Goal: Transaction & Acquisition: Purchase product/service

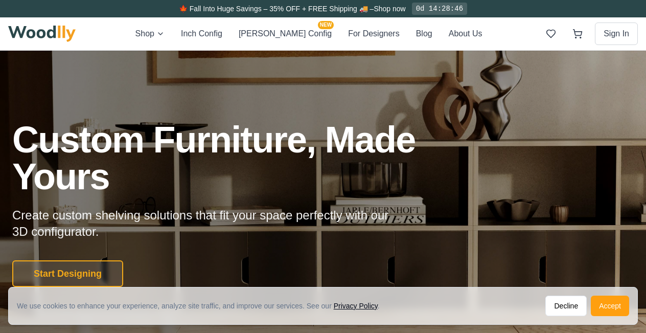
scroll to position [107, 0]
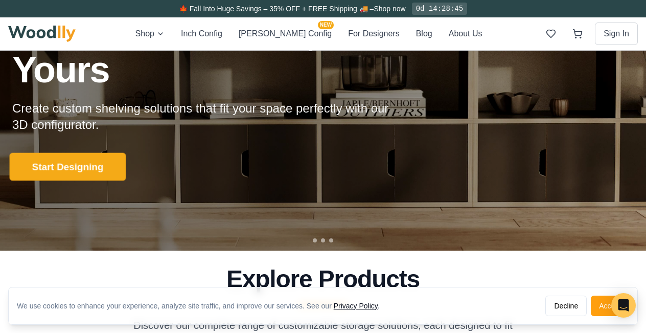
click at [66, 167] on button "Start Designing" at bounding box center [68, 167] width 117 height 28
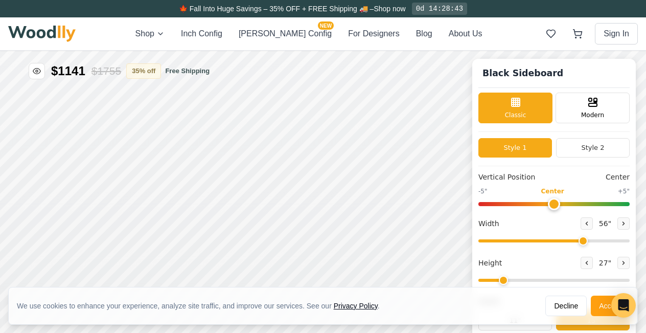
type input "56"
type input "2"
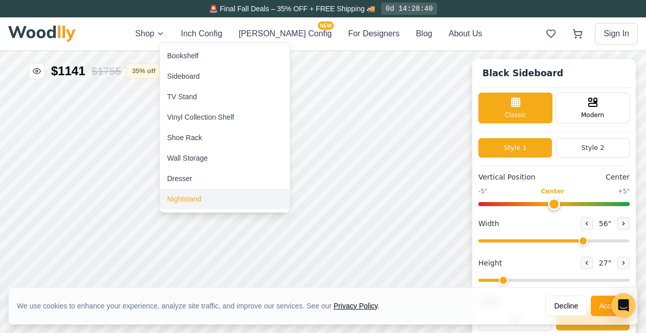
click at [181, 200] on div "Nightstand" at bounding box center [184, 199] width 34 height 10
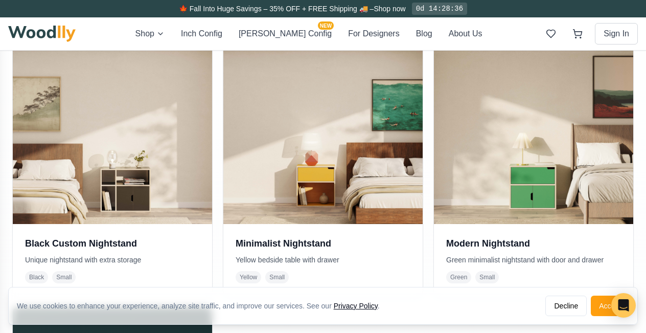
scroll to position [290, 0]
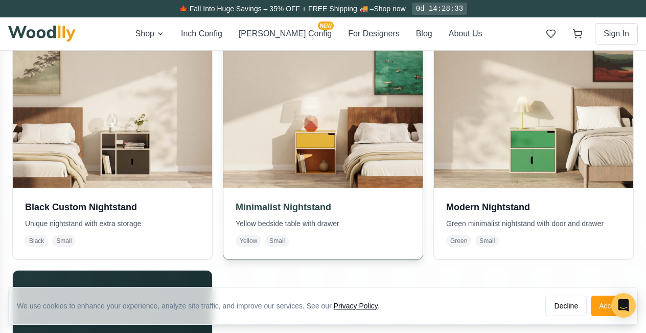
click at [301, 181] on img at bounding box center [323, 88] width 210 height 210
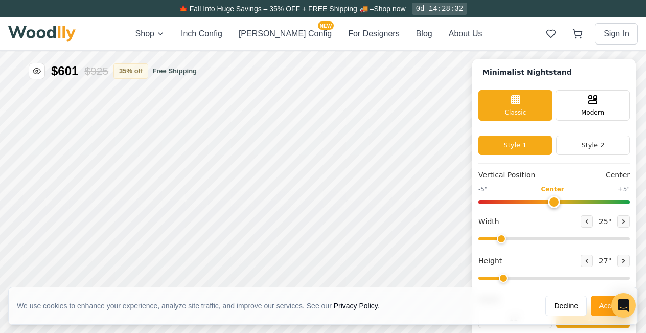
type input "25"
type input "2"
checkbox input "true"
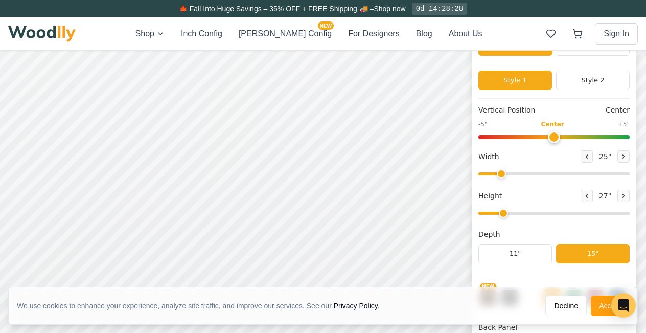
scroll to position [67, 0]
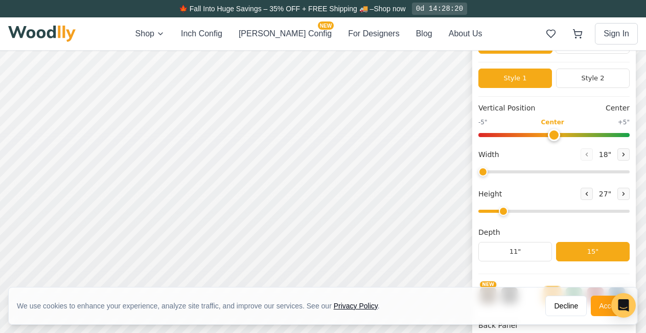
drag, startPoint x: 501, startPoint y: 171, endPoint x: 484, endPoint y: 171, distance: 16.4
type input "18"
click at [484, 171] on input "range" at bounding box center [554, 171] width 151 height 3
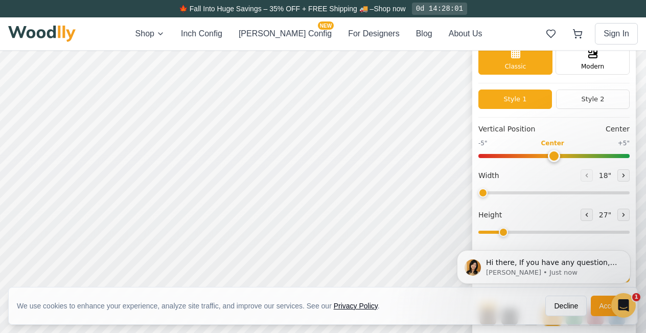
scroll to position [0, 0]
click at [602, 309] on button "Accept" at bounding box center [610, 306] width 38 height 20
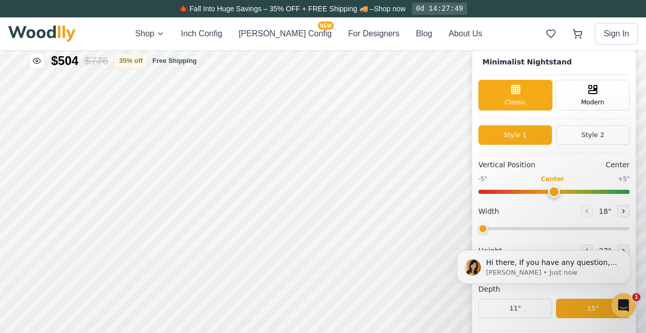
scroll to position [10, 0]
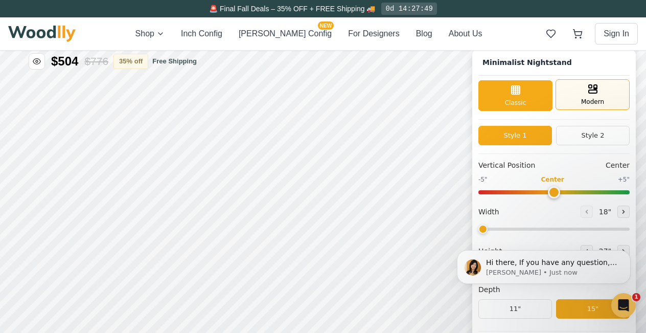
click at [591, 94] on icon at bounding box center [593, 89] width 12 height 12
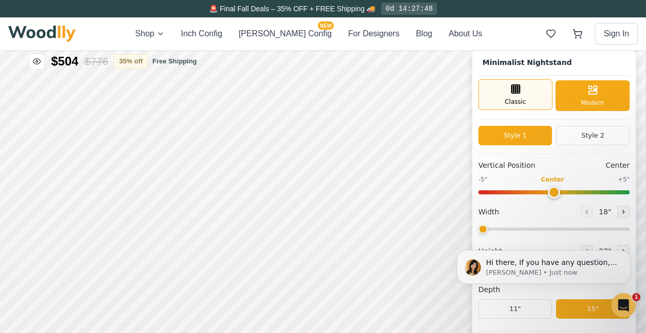
click at [521, 104] on span "Classic" at bounding box center [515, 101] width 21 height 9
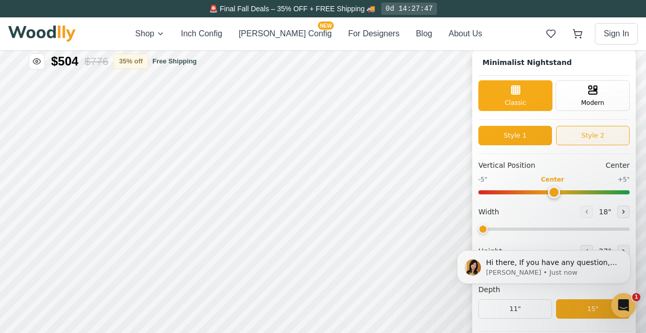
click at [585, 137] on button "Style 2" at bounding box center [593, 135] width 74 height 19
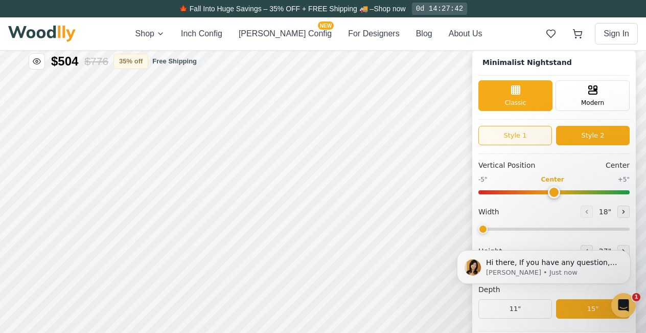
click at [507, 133] on button "Style 1" at bounding box center [516, 135] width 74 height 19
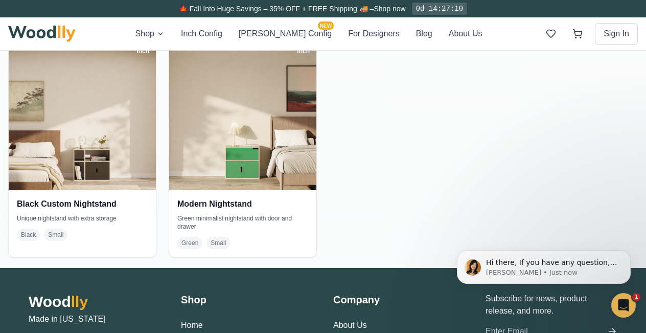
scroll to position [1882, 0]
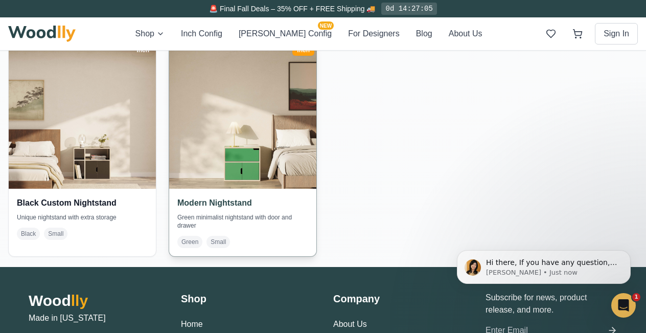
click at [217, 243] on span "Small" at bounding box center [219, 242] width 24 height 12
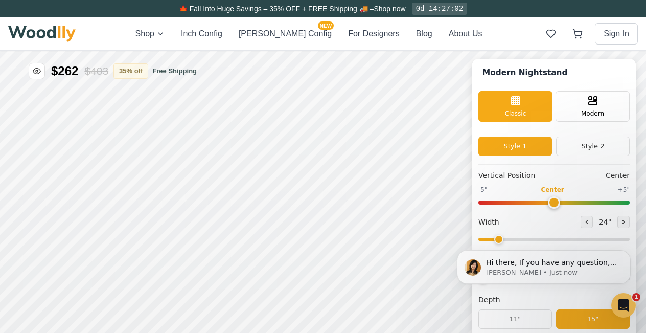
type input "2"
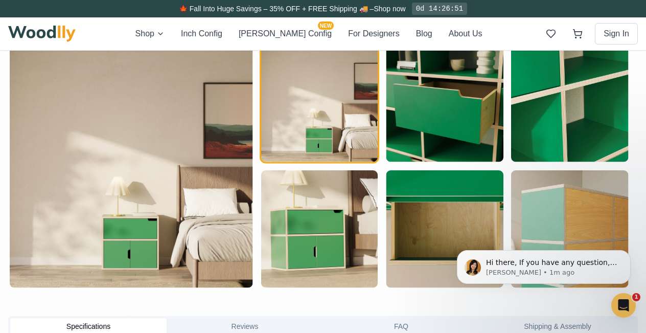
scroll to position [8, 0]
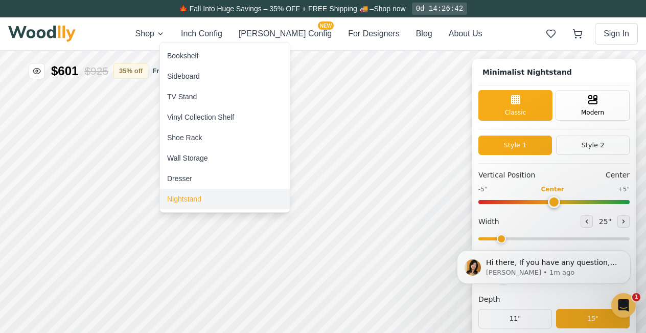
click at [204, 201] on div "Nightstand" at bounding box center [225, 199] width 130 height 20
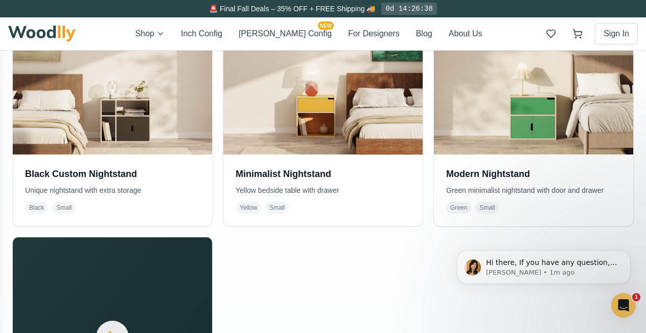
scroll to position [323, 0]
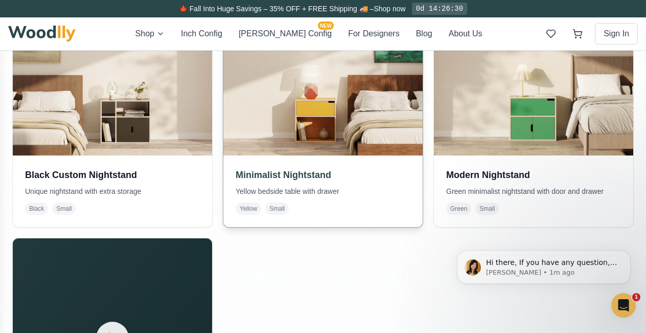
click at [284, 177] on h3 "Minimalist Nightstand" at bounding box center [323, 175] width 175 height 14
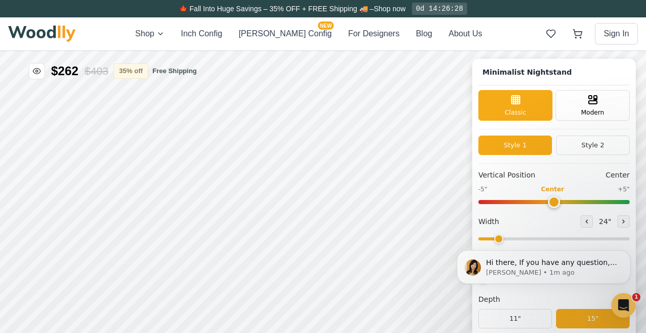
type input "25"
type input "2"
checkbox input "true"
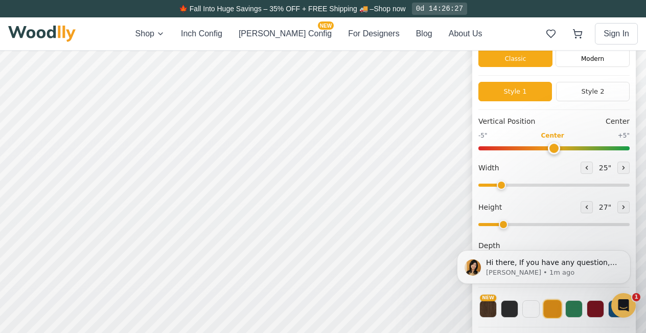
scroll to position [59, 0]
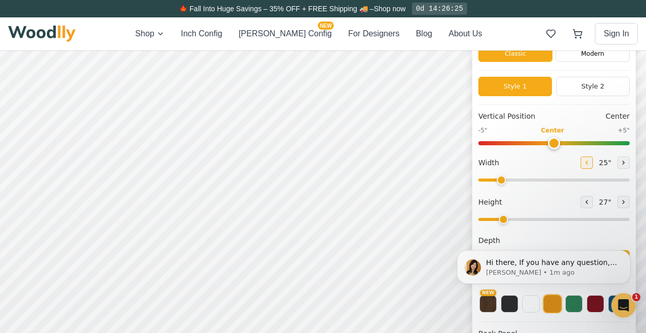
click at [587, 164] on icon at bounding box center [587, 163] width 6 height 6
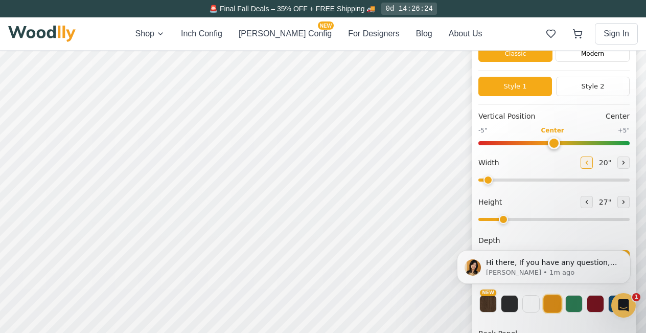
click at [587, 164] on icon at bounding box center [587, 163] width 6 height 6
type input "18"
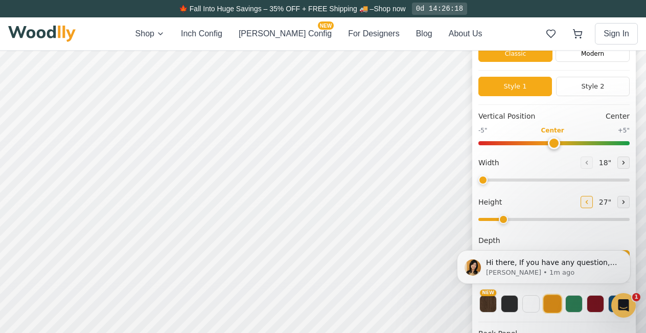
click at [587, 201] on icon at bounding box center [588, 201] width 2 height 3
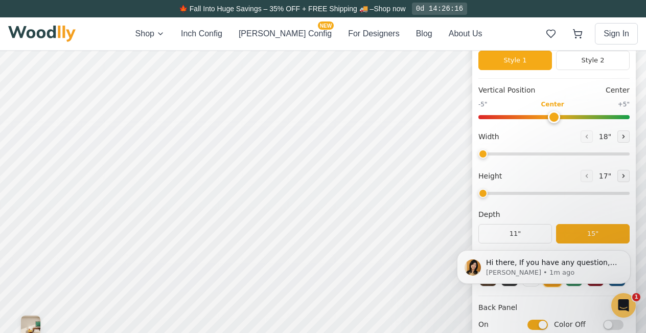
scroll to position [85, 0]
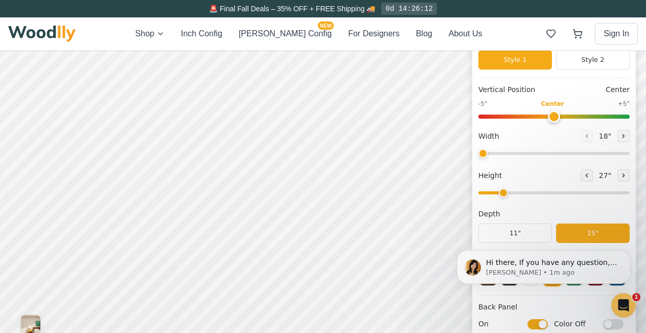
drag, startPoint x: 483, startPoint y: 194, endPoint x: 496, endPoint y: 194, distance: 12.8
type input "2"
click at [496, 194] on input "range" at bounding box center [554, 192] width 151 height 3
click at [497, 235] on body "Hi there, If you have any question, we are right here for you. 😊 [PERSON_NAME] …" at bounding box center [544, 267] width 196 height 69
click at [617, 219] on div "Depth" at bounding box center [554, 214] width 151 height 11
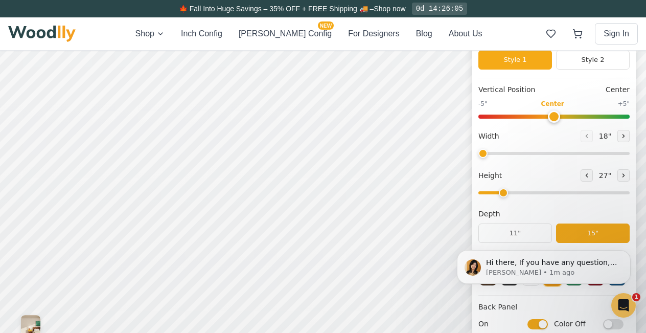
click at [604, 229] on html "Hi there, If you have any question, we are right here for you. 😊 [PERSON_NAME] …" at bounding box center [544, 267] width 205 height 77
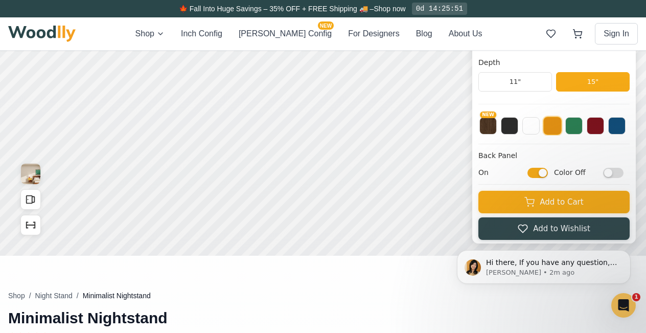
scroll to position [238, 0]
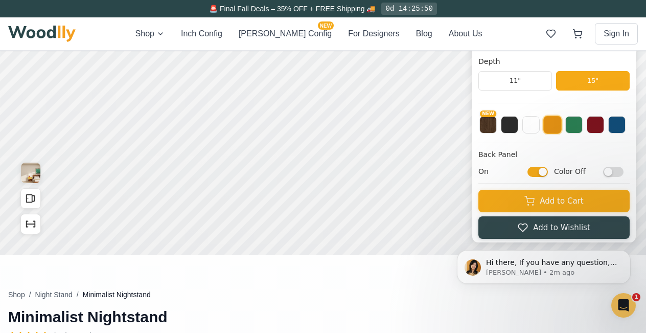
click at [607, 170] on input "Color Off" at bounding box center [613, 172] width 20 height 10
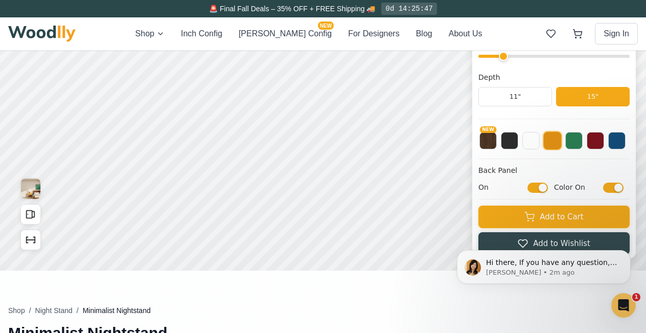
scroll to position [224, 0]
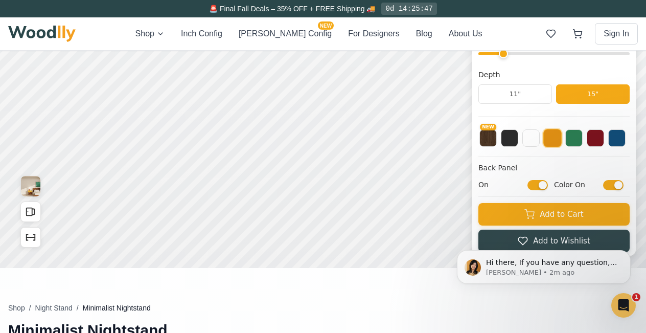
click at [611, 186] on input "Color On" at bounding box center [613, 185] width 20 height 10
checkbox input "false"
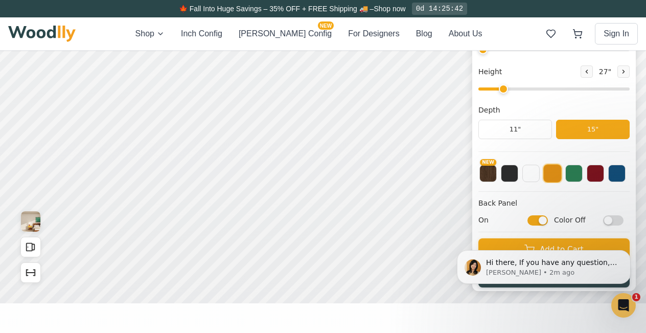
scroll to position [204, 0]
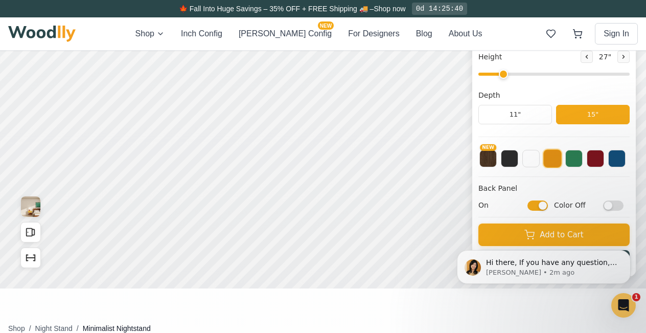
click at [533, 205] on input "On" at bounding box center [538, 205] width 20 height 10
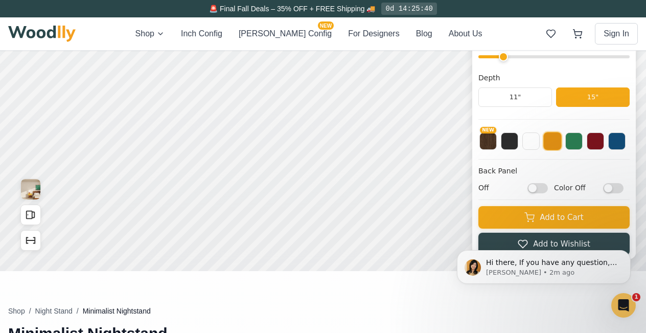
scroll to position [223, 0]
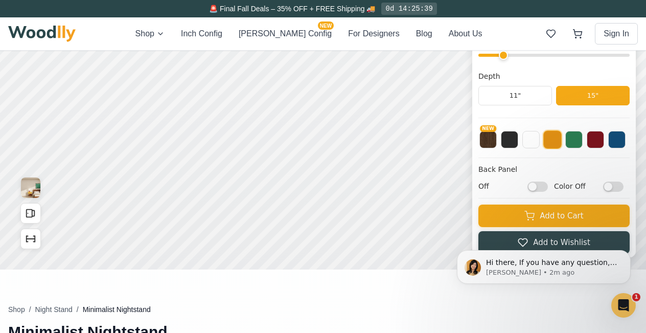
click at [540, 186] on input "Off" at bounding box center [538, 187] width 20 height 10
checkbox input "true"
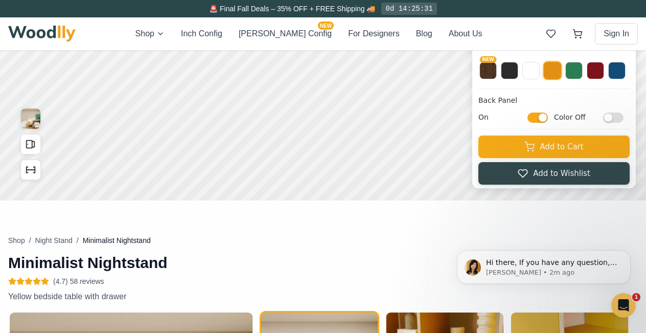
scroll to position [293, 0]
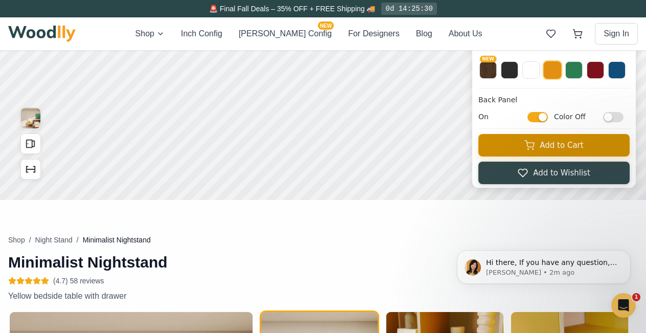
click at [515, 154] on button "Add to Cart" at bounding box center [554, 145] width 151 height 23
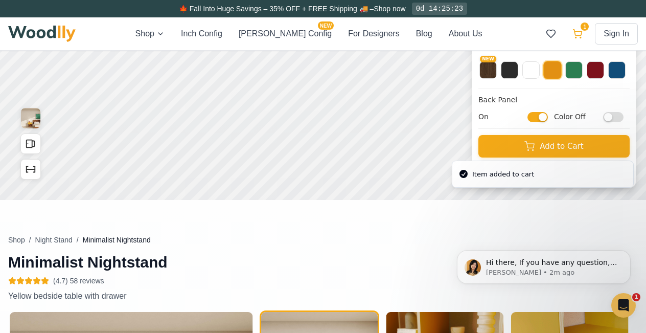
click at [580, 35] on icon at bounding box center [578, 33] width 9 height 6
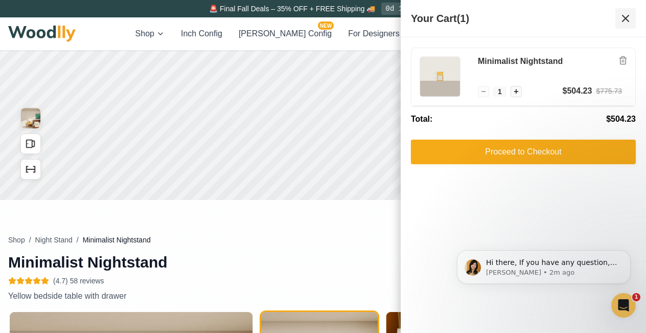
click at [624, 20] on icon at bounding box center [626, 18] width 6 height 6
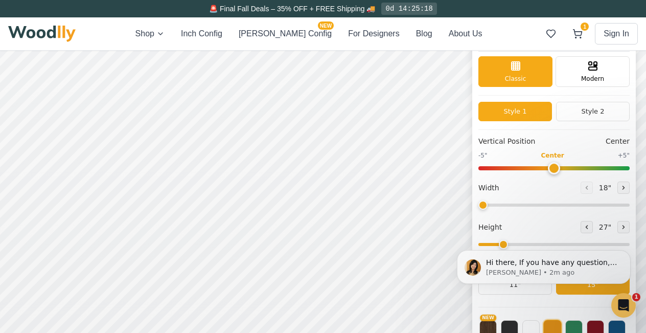
scroll to position [34, 0]
